Goal: Find specific page/section: Find specific page/section

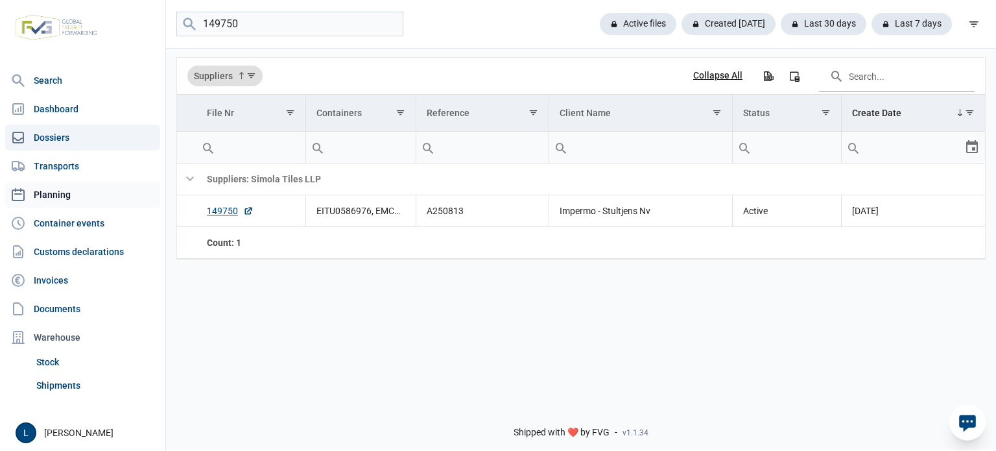
click at [82, 197] on link "Planning" at bounding box center [82, 195] width 155 height 26
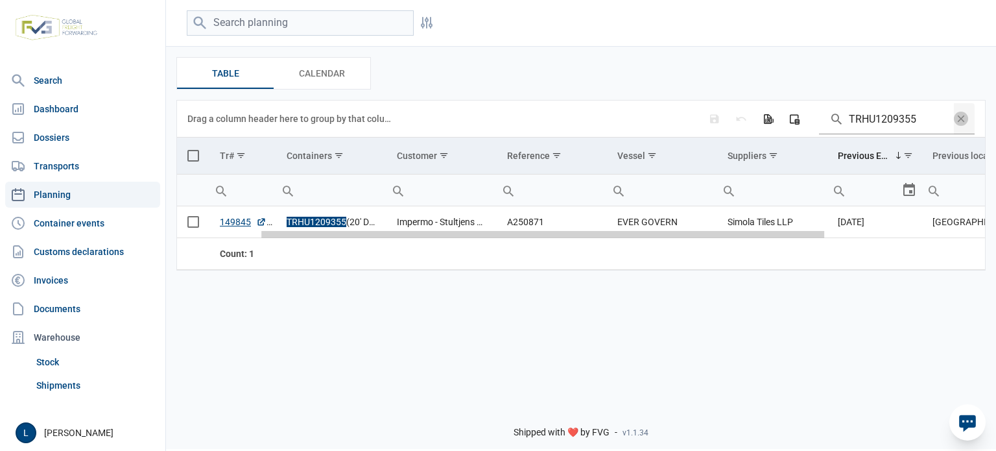
scroll to position [0, 346]
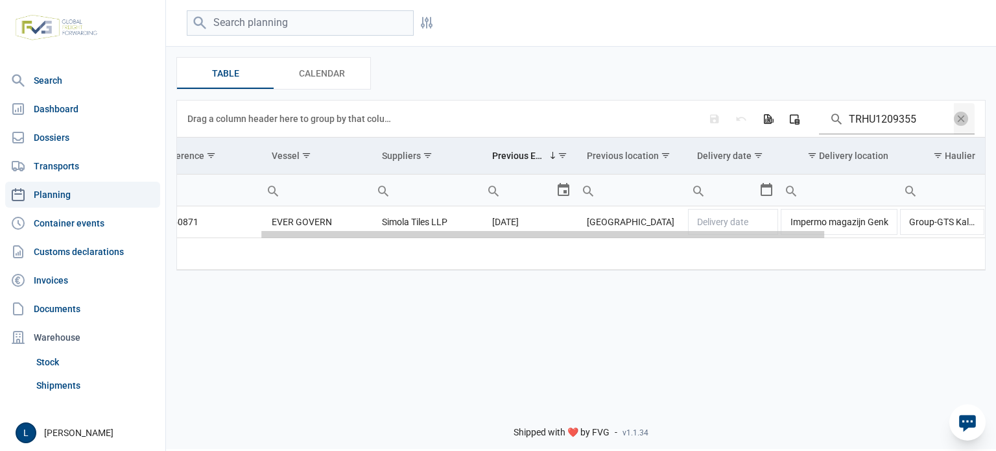
drag, startPoint x: 489, startPoint y: 237, endPoint x: 996, endPoint y: 229, distance: 506.6
click at [996, 229] on body "For evaluation purposes only. Redistribution prohibited. Please register an exi…" at bounding box center [498, 202] width 996 height 451
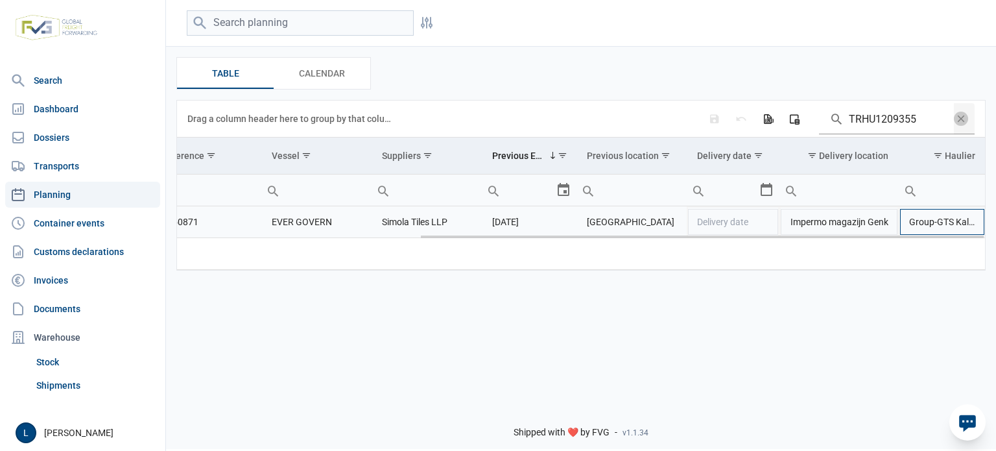
click at [945, 225] on td "Group-GTS Kallo" at bounding box center [942, 222] width 87 height 32
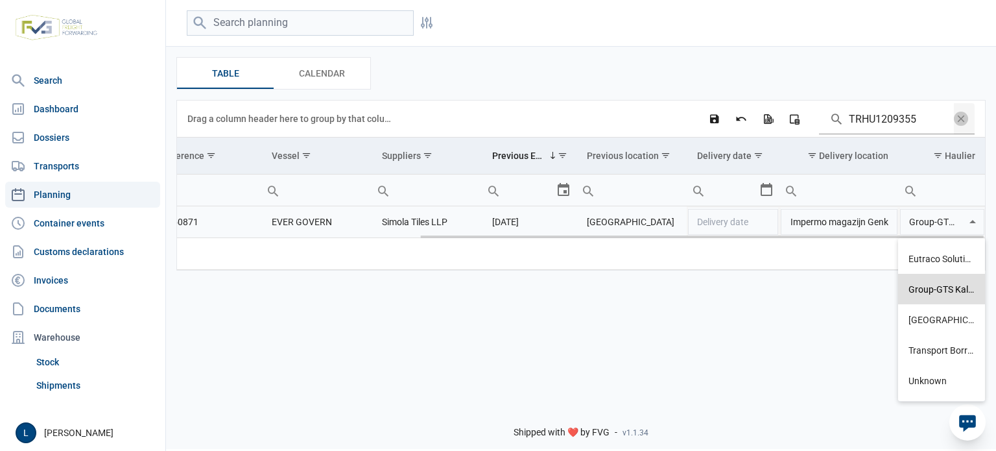
scroll to position [0, 21]
click at [715, 330] on div "Filters Filters Table Table Calendar Calendar Data grid with 1 rows and 11 colu…" at bounding box center [581, 196] width 830 height 396
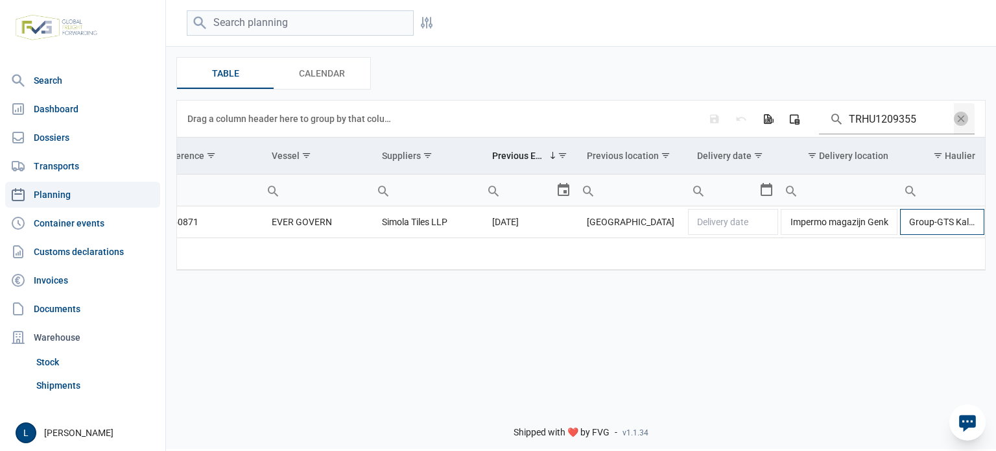
click at [951, 222] on td "Group-GTS Kallo" at bounding box center [942, 222] width 87 height 32
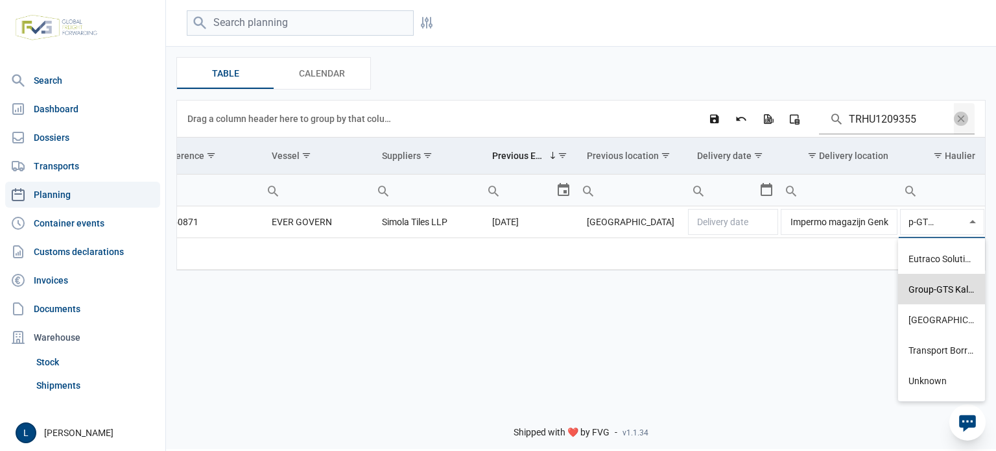
click at [732, 292] on div "Filters Filters Table Table Calendar Calendar Data grid with 1 rows and 11 colu…" at bounding box center [581, 196] width 830 height 396
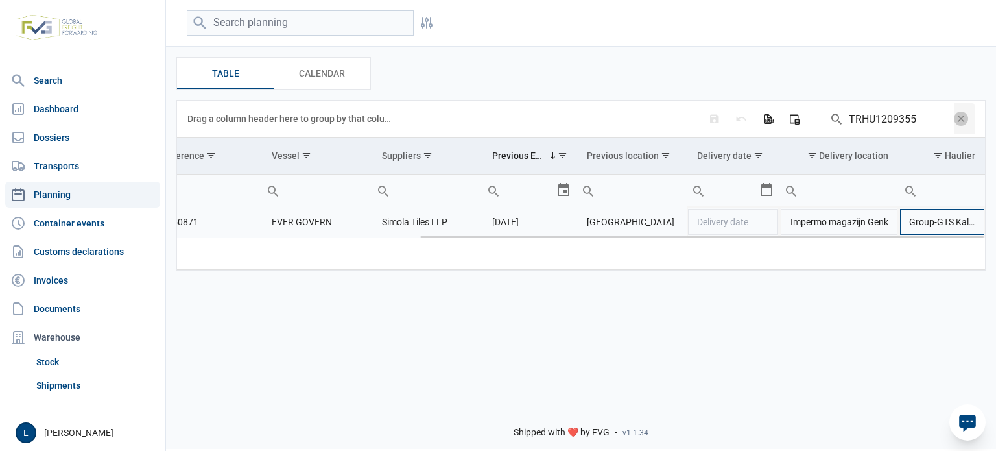
click at [952, 224] on td "Group-GTS Kallo" at bounding box center [942, 222] width 87 height 32
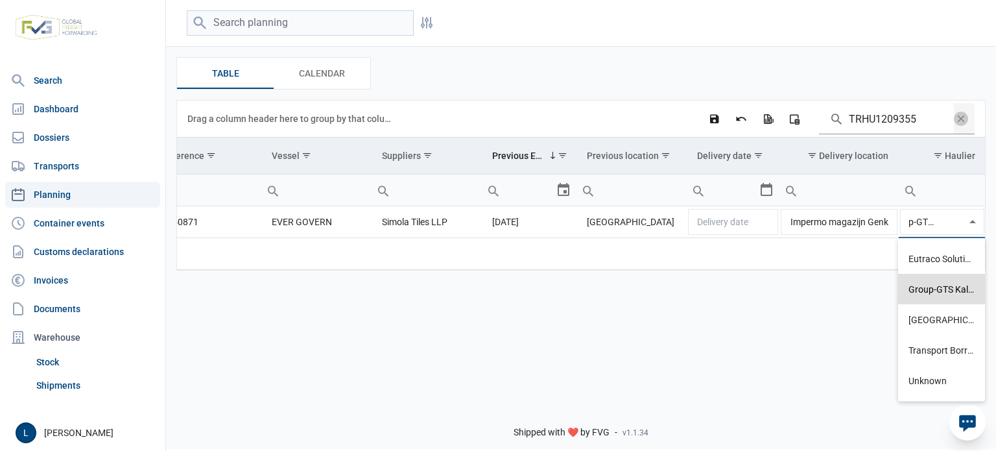
click at [766, 322] on div "Filters Filters Table Table Calendar Calendar Data grid with 1 rows and 11 colu…" at bounding box center [581, 196] width 830 height 396
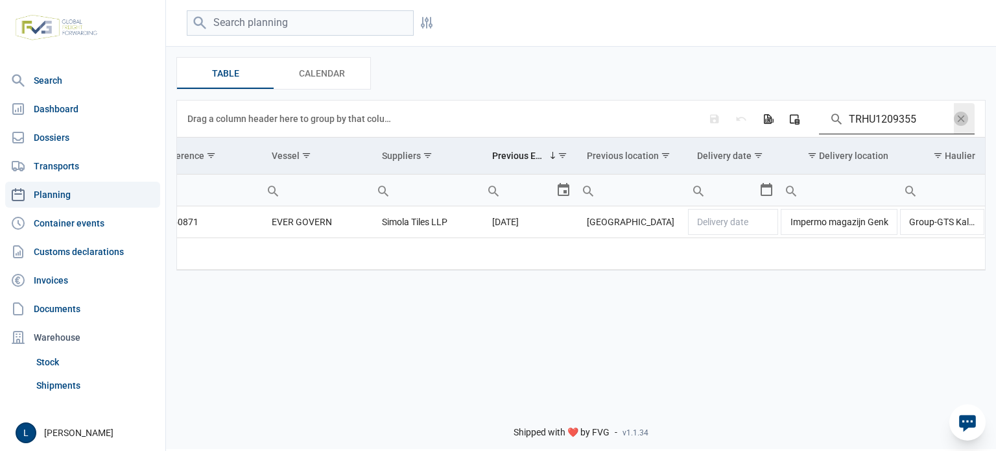
click at [963, 119] on span "Data grid toolbar" at bounding box center [961, 119] width 14 height 14
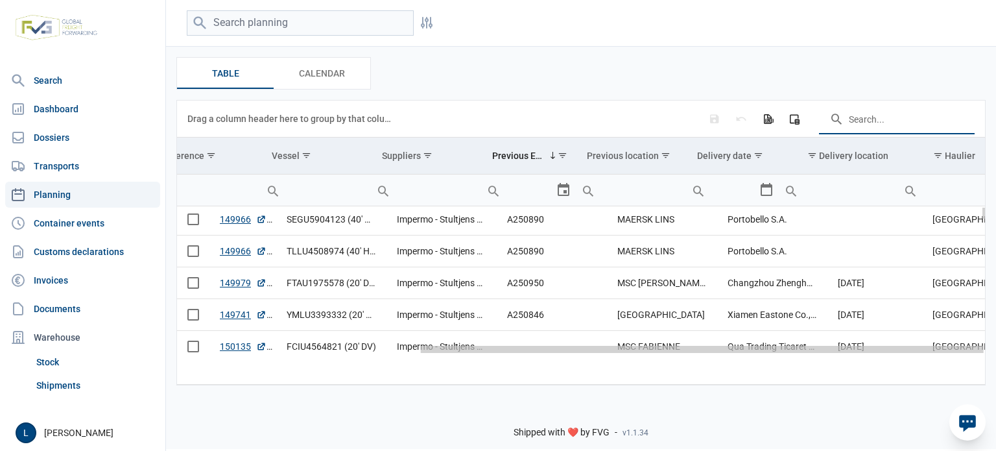
scroll to position [0, 0]
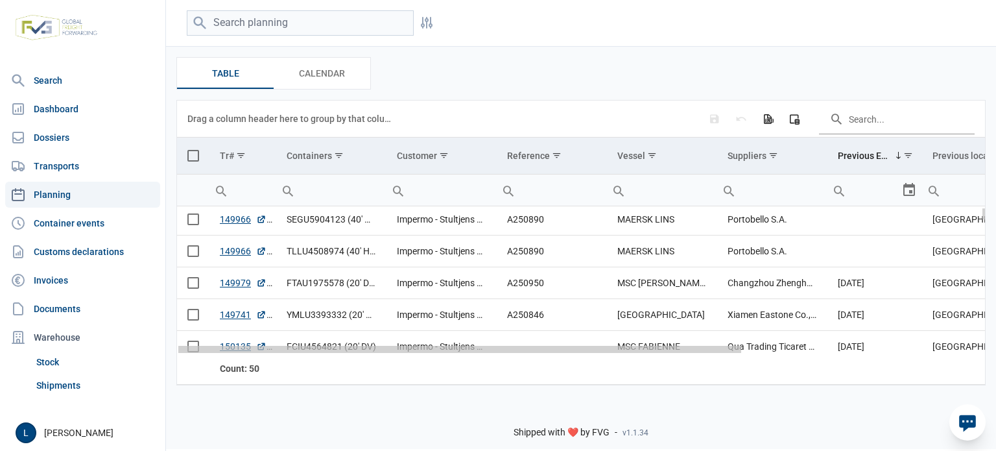
drag, startPoint x: 418, startPoint y: 351, endPoint x: -1, endPoint y: 350, distance: 419.6
click at [0, 350] on html "For evaluation purposes only. Redistribution prohibited. Please register an exi…" at bounding box center [498, 225] width 996 height 451
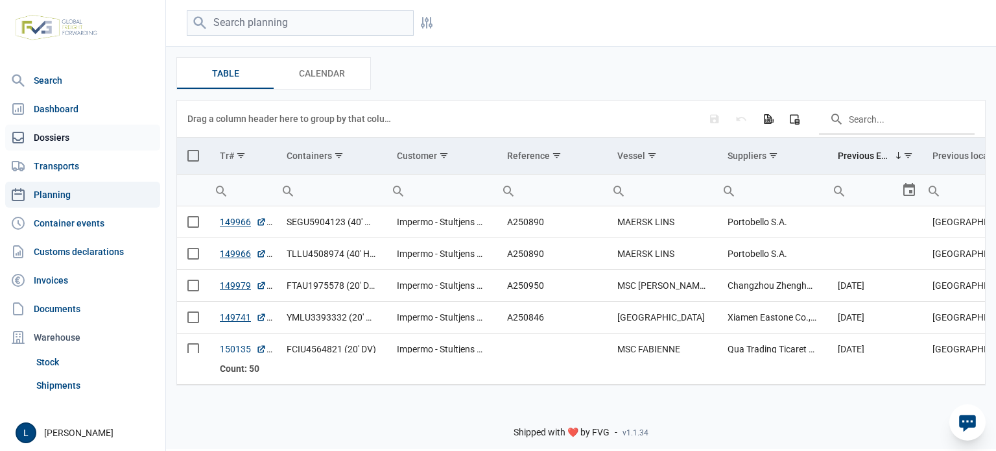
click at [62, 129] on link "Dossiers" at bounding box center [82, 138] width 155 height 26
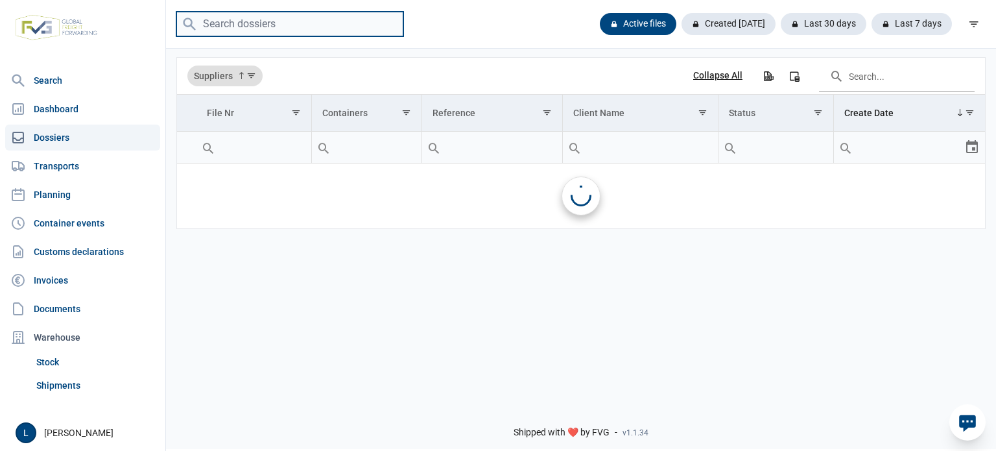
click at [267, 18] on input "search" at bounding box center [289, 24] width 227 height 25
paste input "A250812"
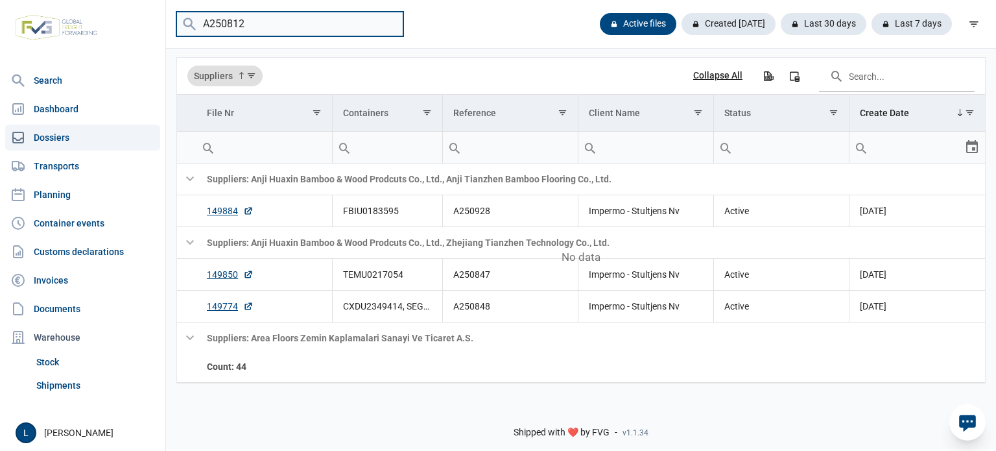
type input "A250812"
